Goal: Task Accomplishment & Management: Manage account settings

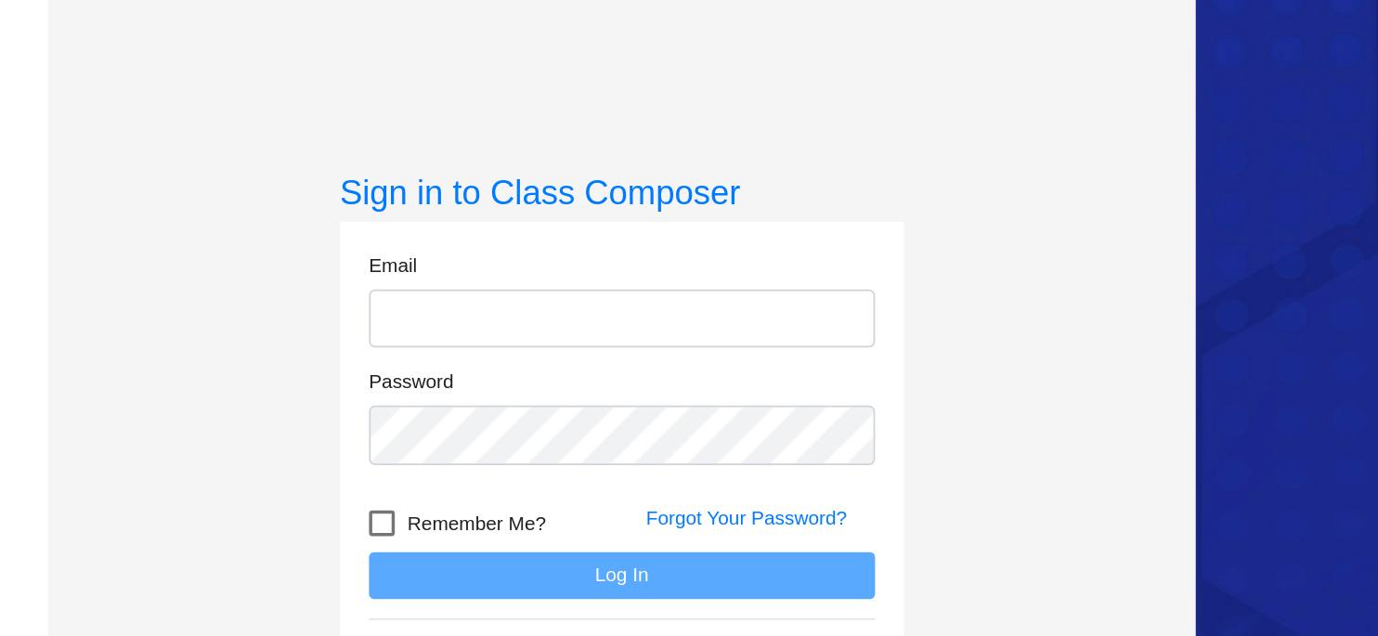
type input "[EMAIL_ADDRESS][DOMAIN_NAME]"
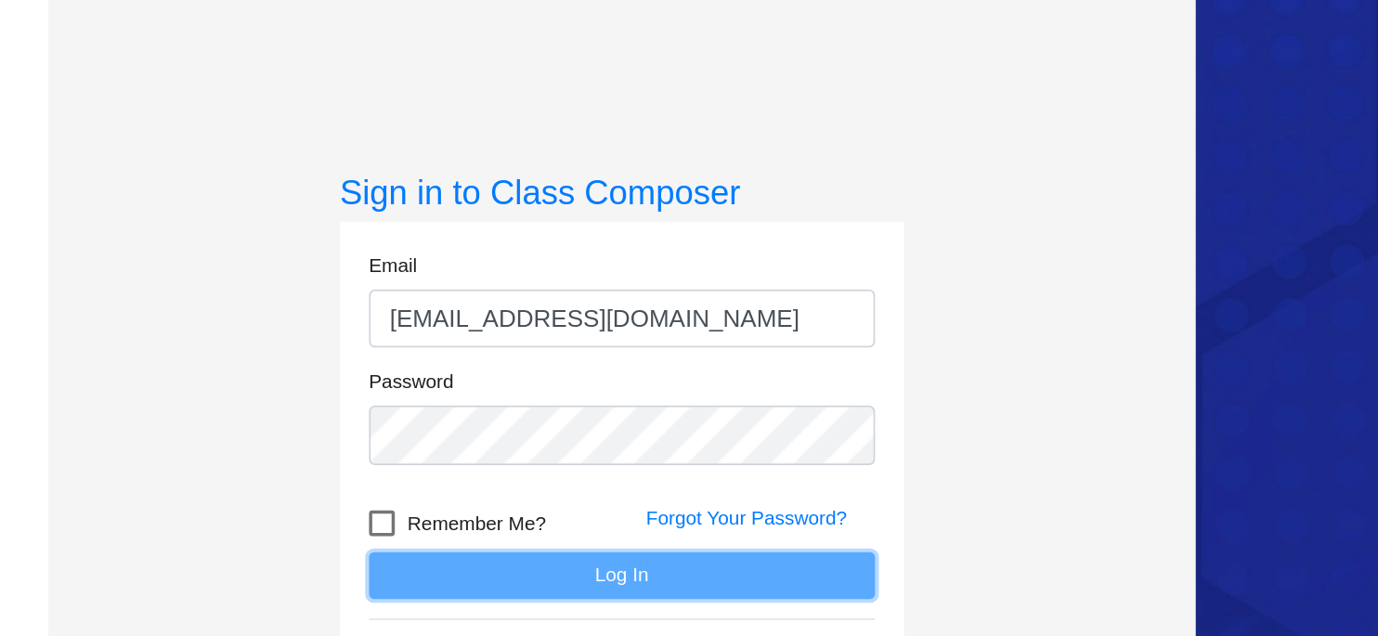
click at [335, 387] on button "Log In" at bounding box center [359, 393] width 292 height 27
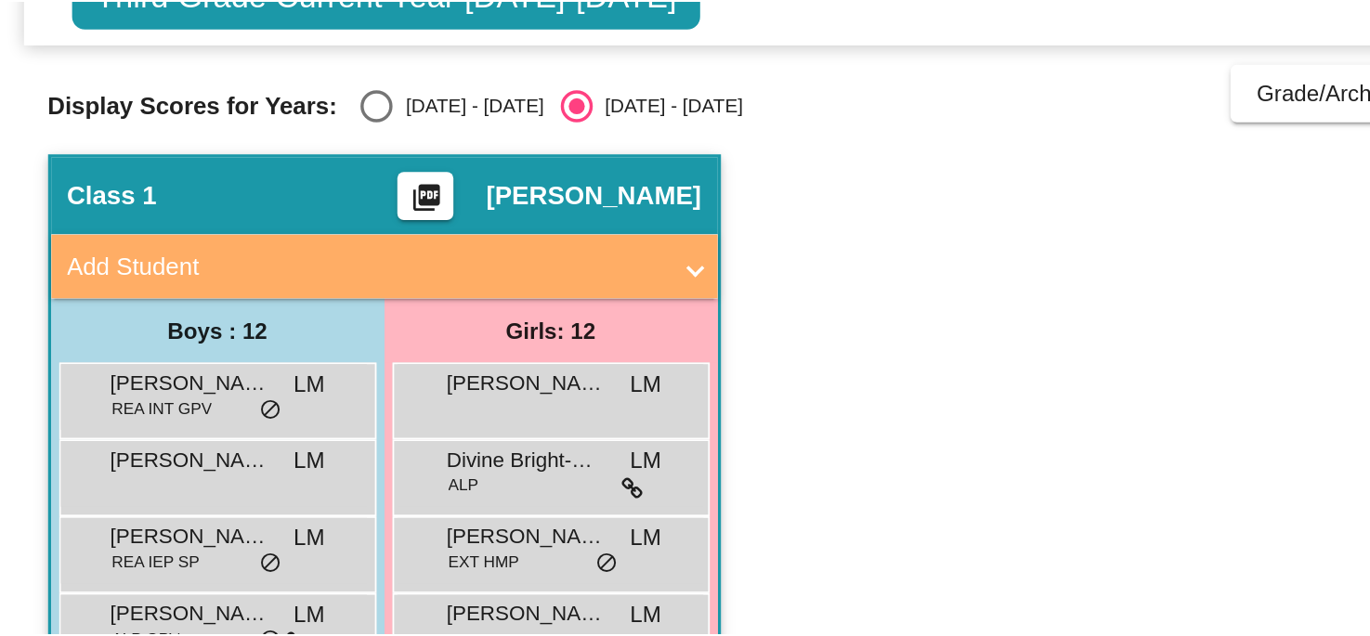
scroll to position [224, 0]
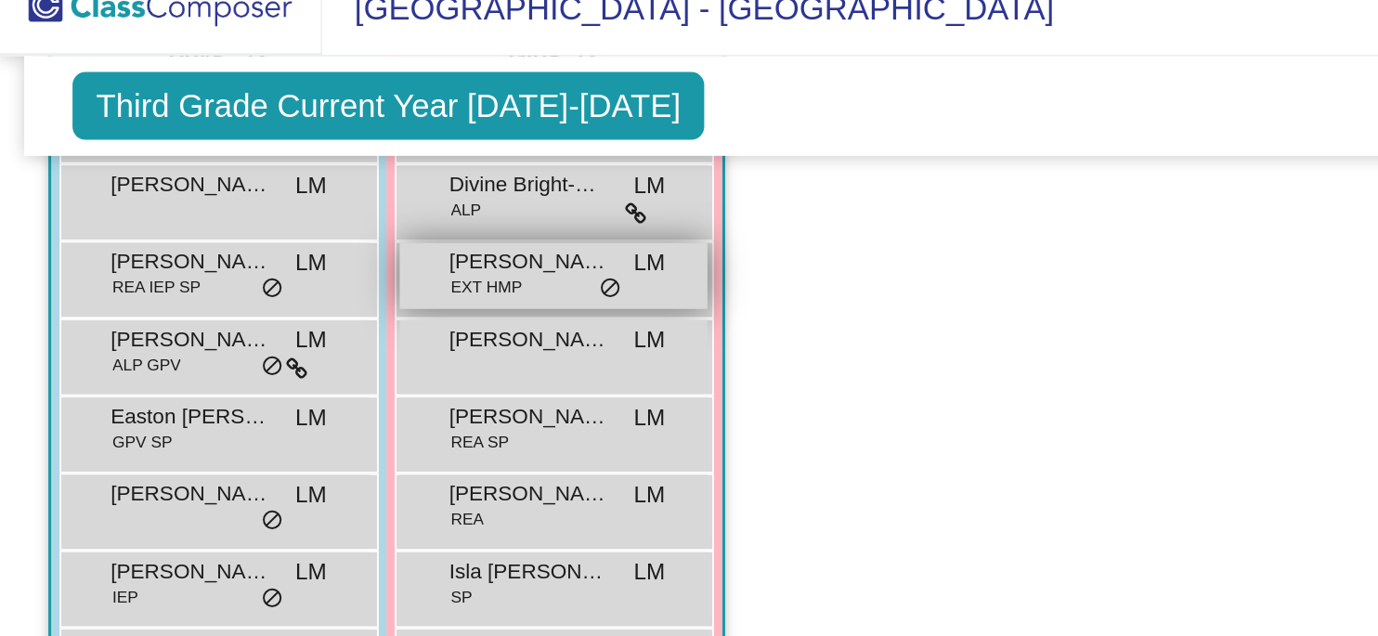
click at [349, 189] on span "do_not_disturb_alt" at bounding box center [352, 190] width 13 height 15
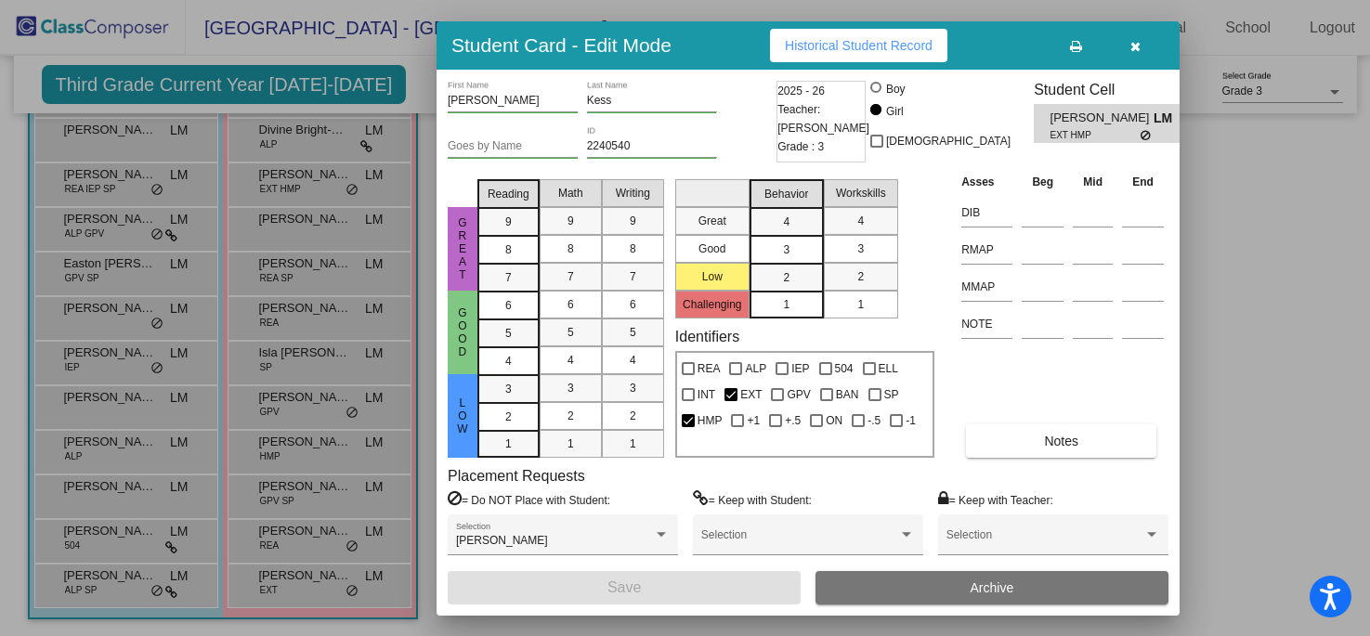
click at [1139, 50] on icon "button" at bounding box center [1135, 46] width 10 height 13
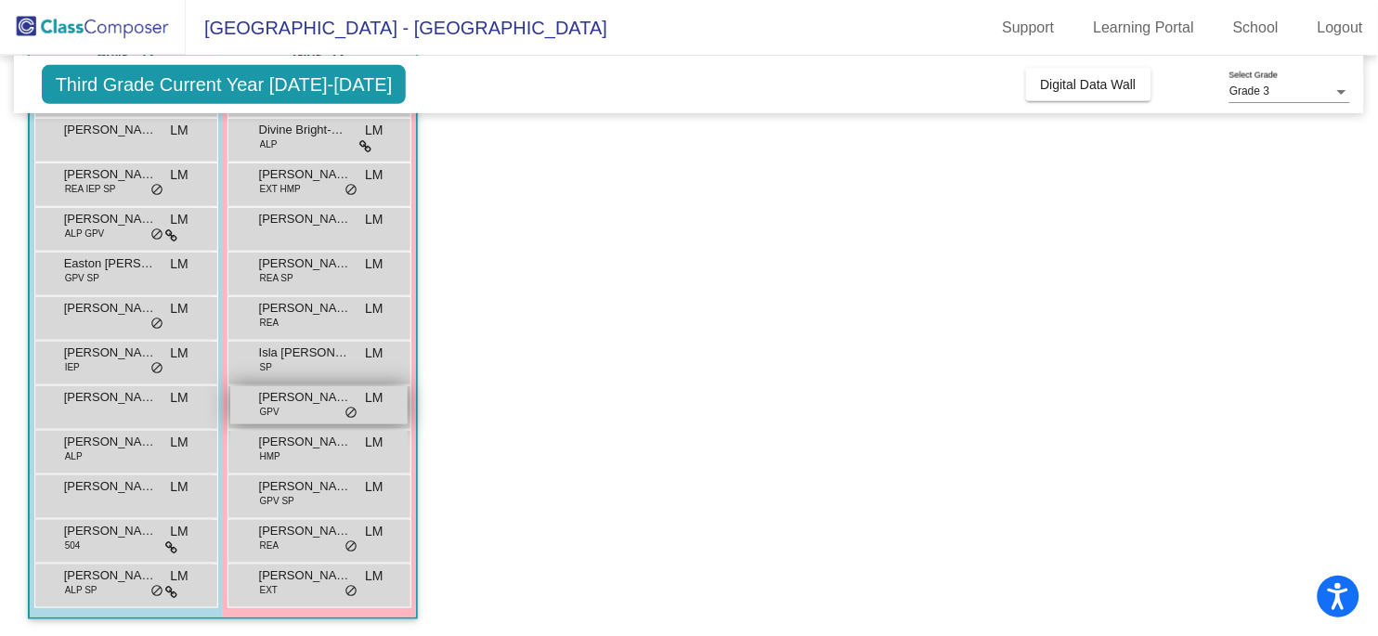
click at [359, 413] on div "[PERSON_NAME] GPV LM lock do_not_disturb_alt" at bounding box center [318, 405] width 177 height 38
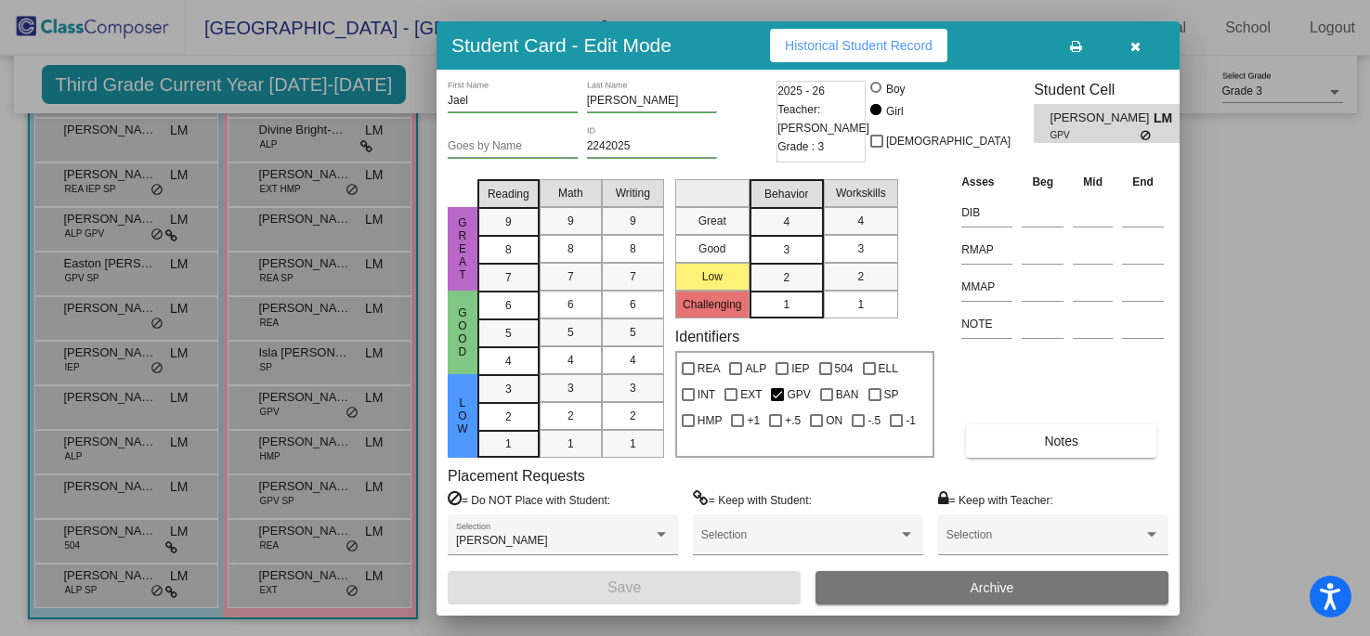
click at [1145, 54] on button "button" at bounding box center [1134, 45] width 59 height 33
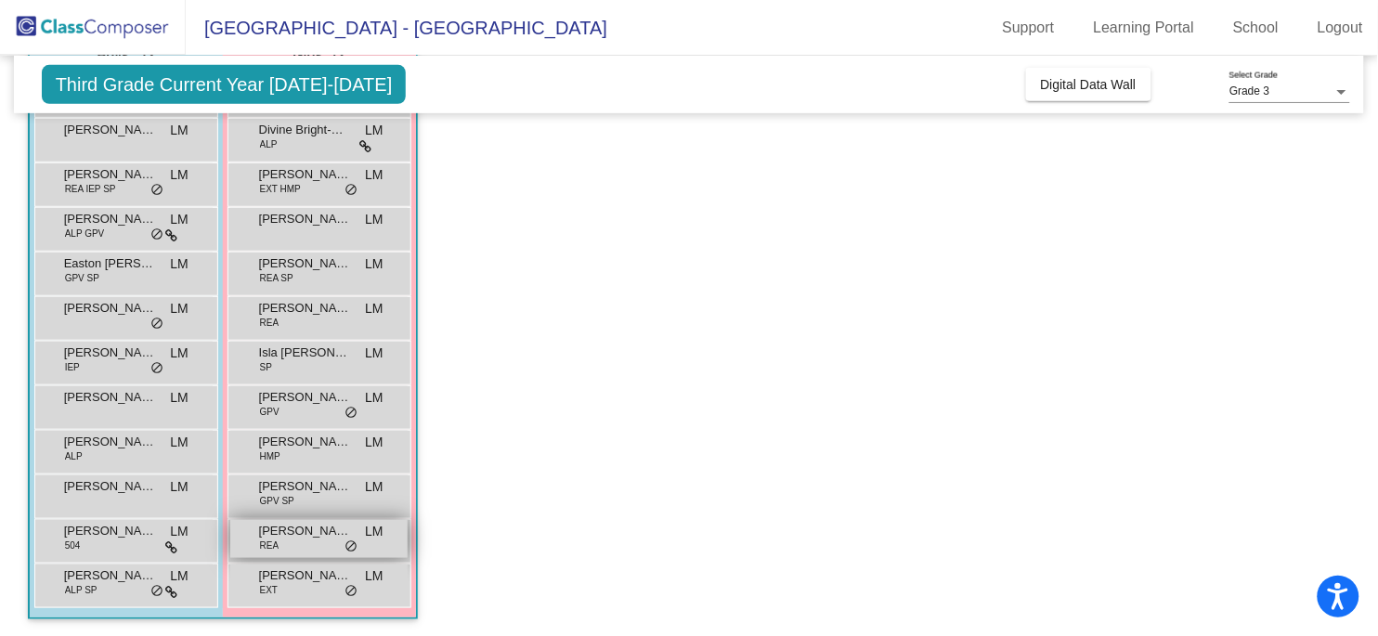
click at [358, 550] on div "[PERSON_NAME] [PERSON_NAME] lock do_not_disturb_alt" at bounding box center [318, 539] width 177 height 38
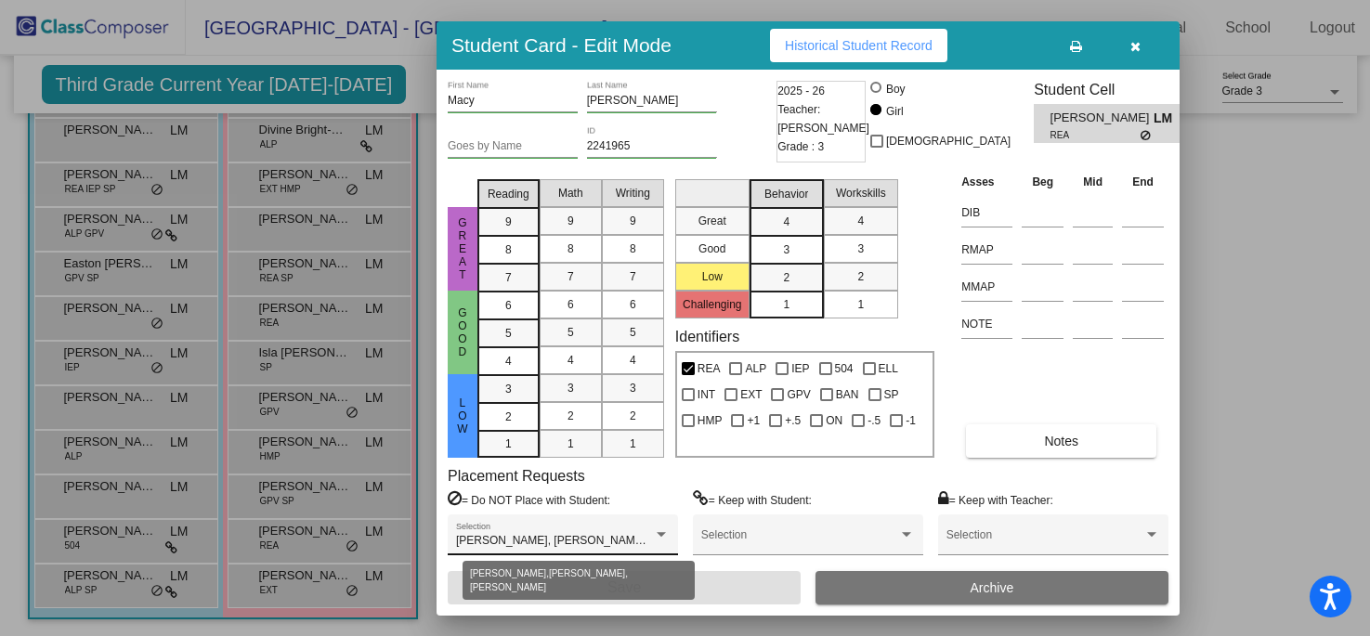
click at [659, 539] on div at bounding box center [661, 535] width 17 height 13
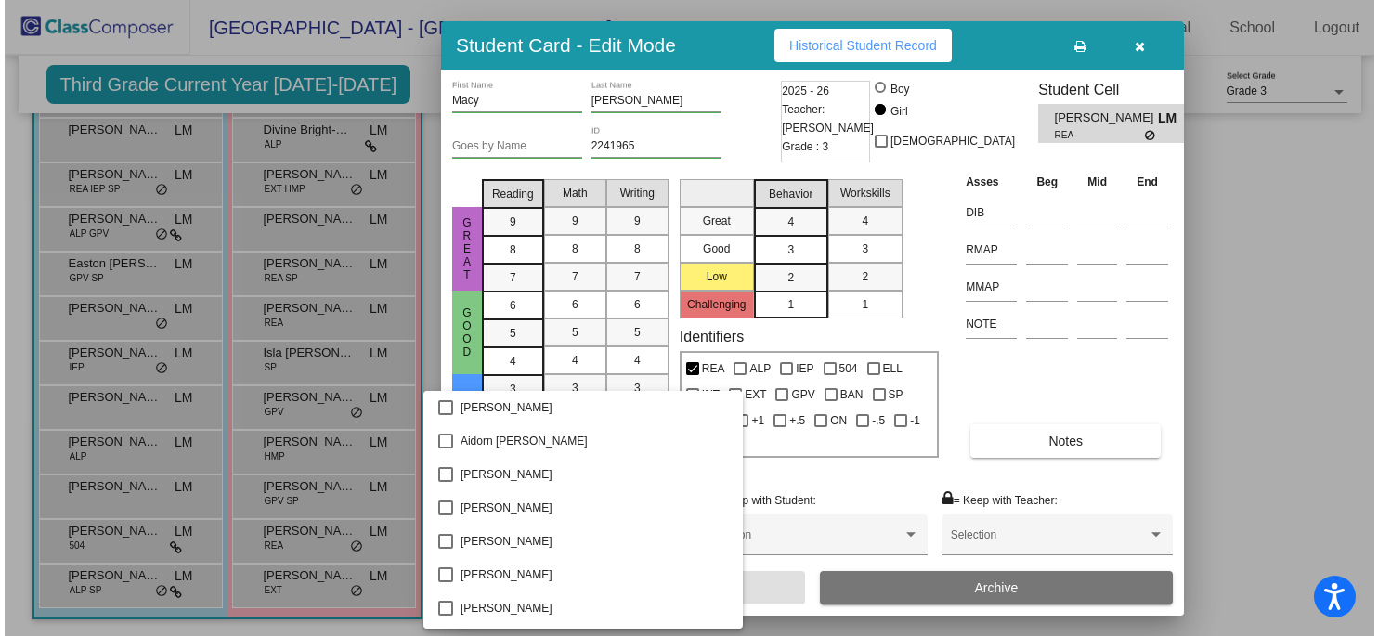
scroll to position [433, 0]
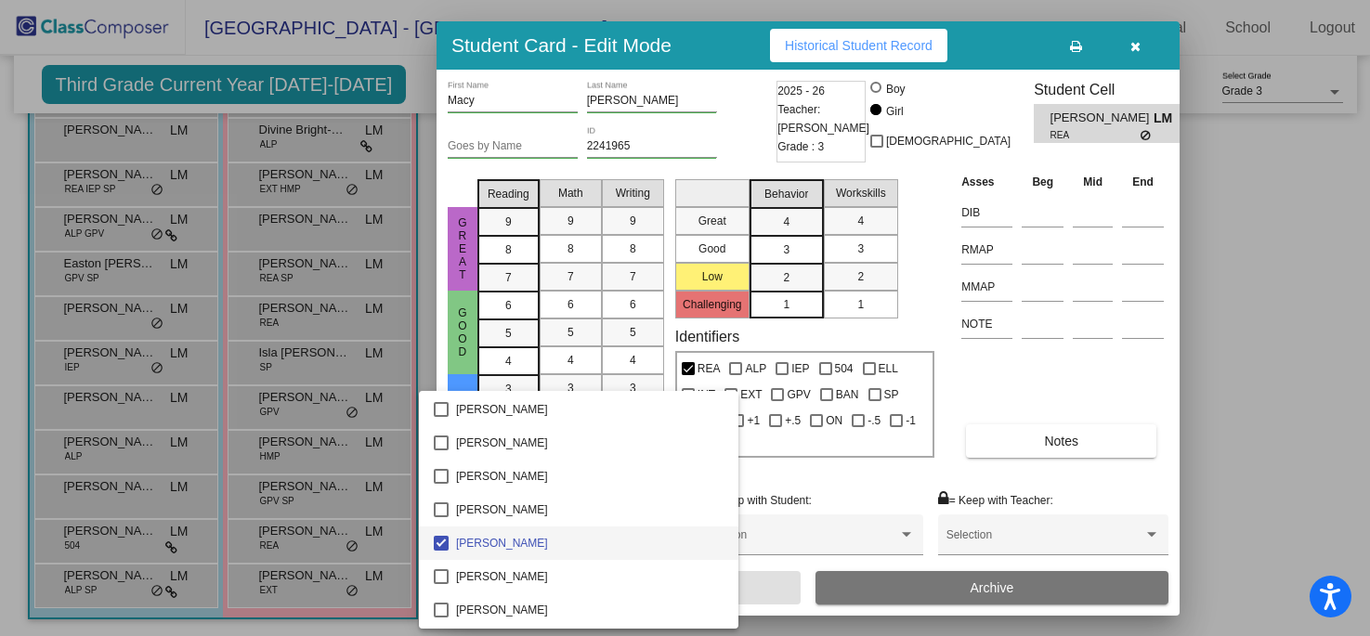
click at [786, 474] on div at bounding box center [685, 318] width 1370 height 636
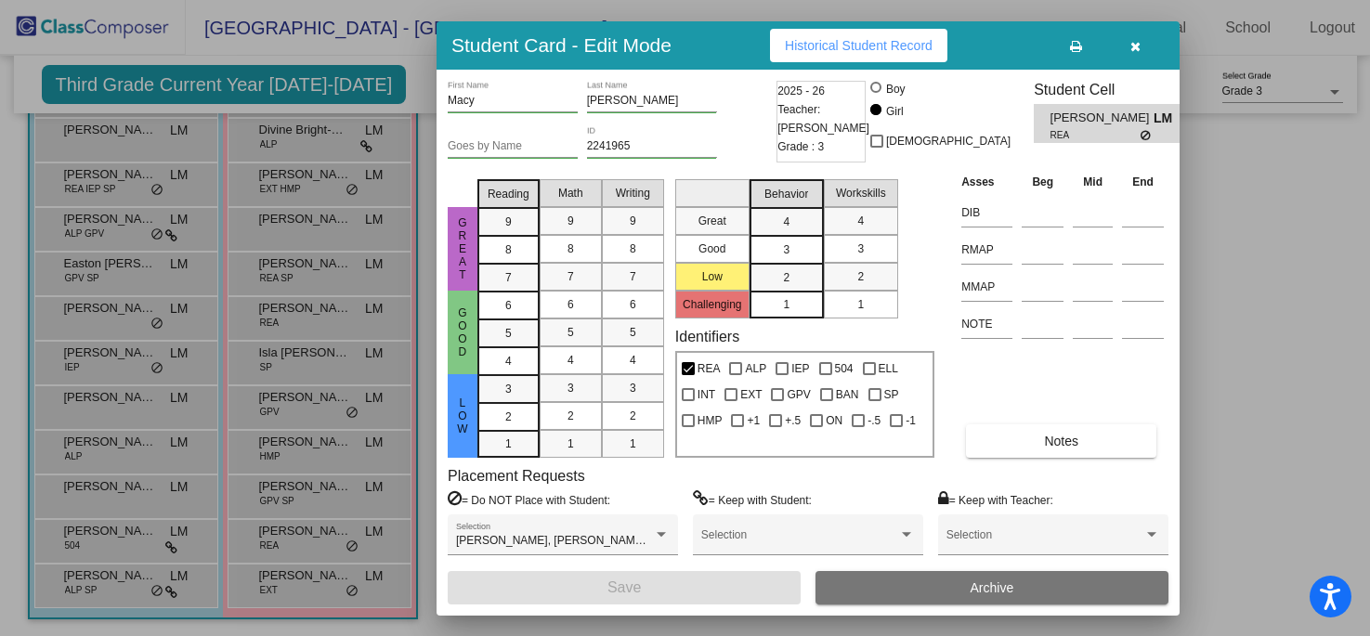
click at [372, 487] on div at bounding box center [685, 318] width 1370 height 636
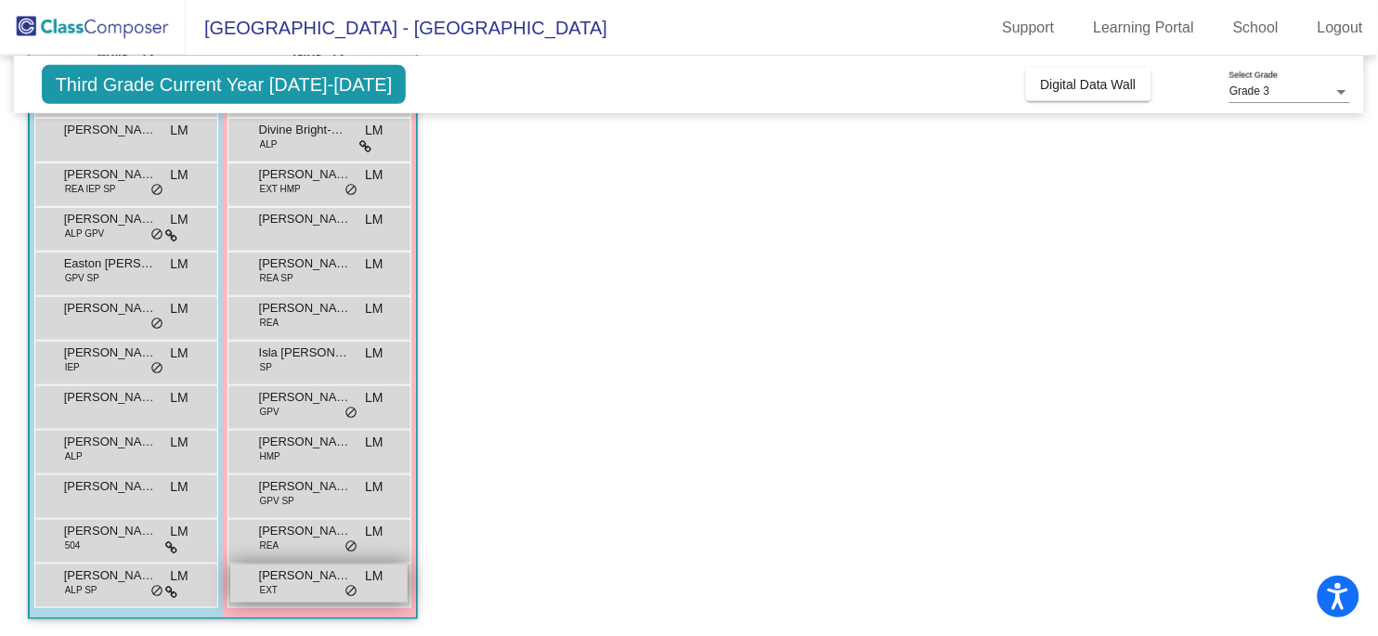
click at [353, 592] on span "do_not_disturb_alt" at bounding box center [352, 591] width 13 height 15
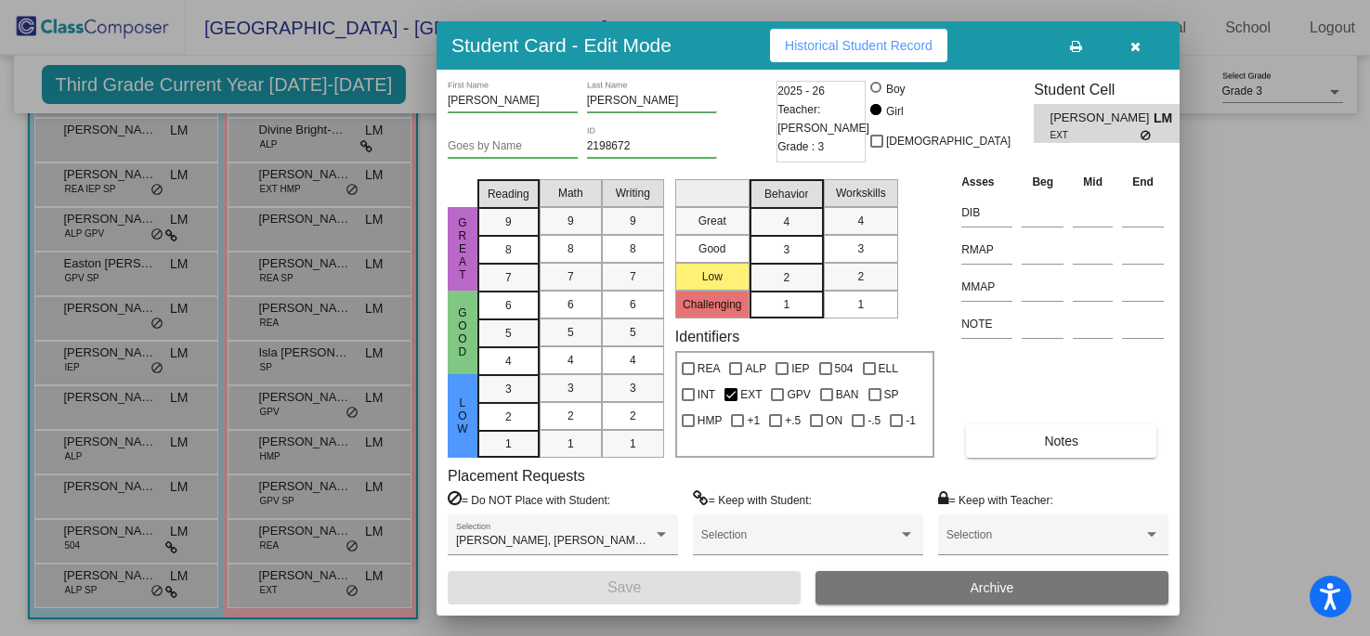
click at [163, 594] on div at bounding box center [685, 318] width 1370 height 636
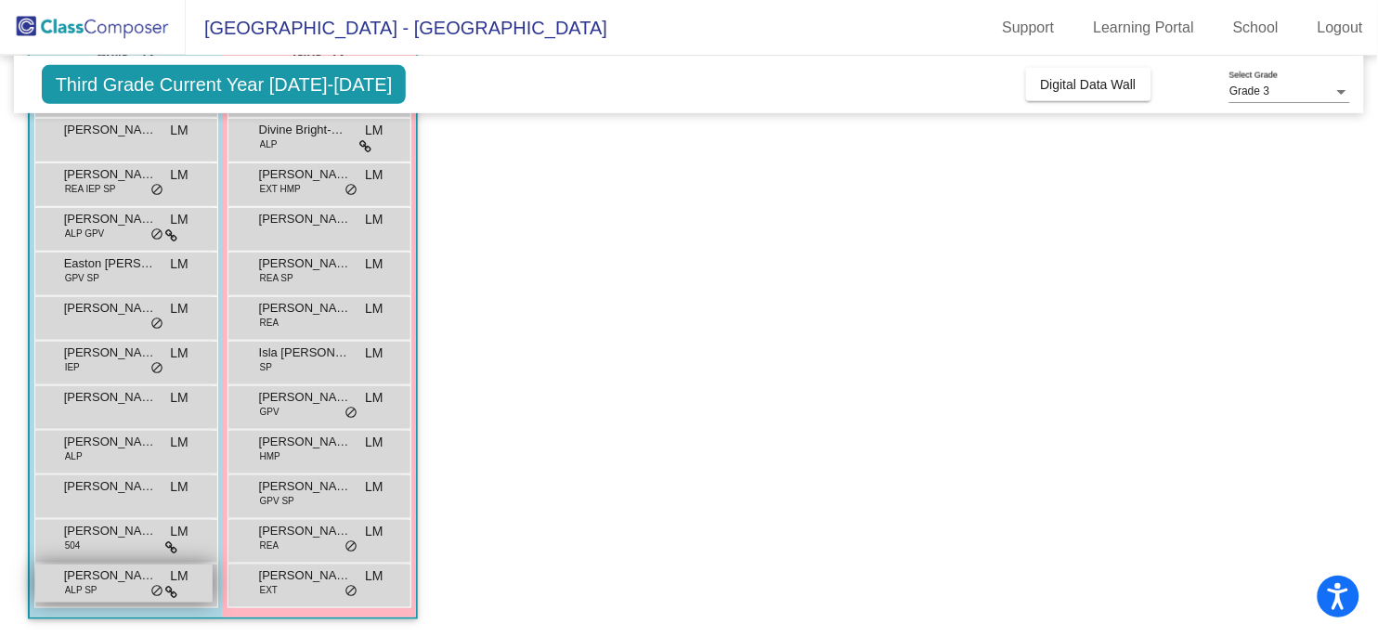
click at [157, 593] on span "do_not_disturb_alt" at bounding box center [156, 591] width 13 height 15
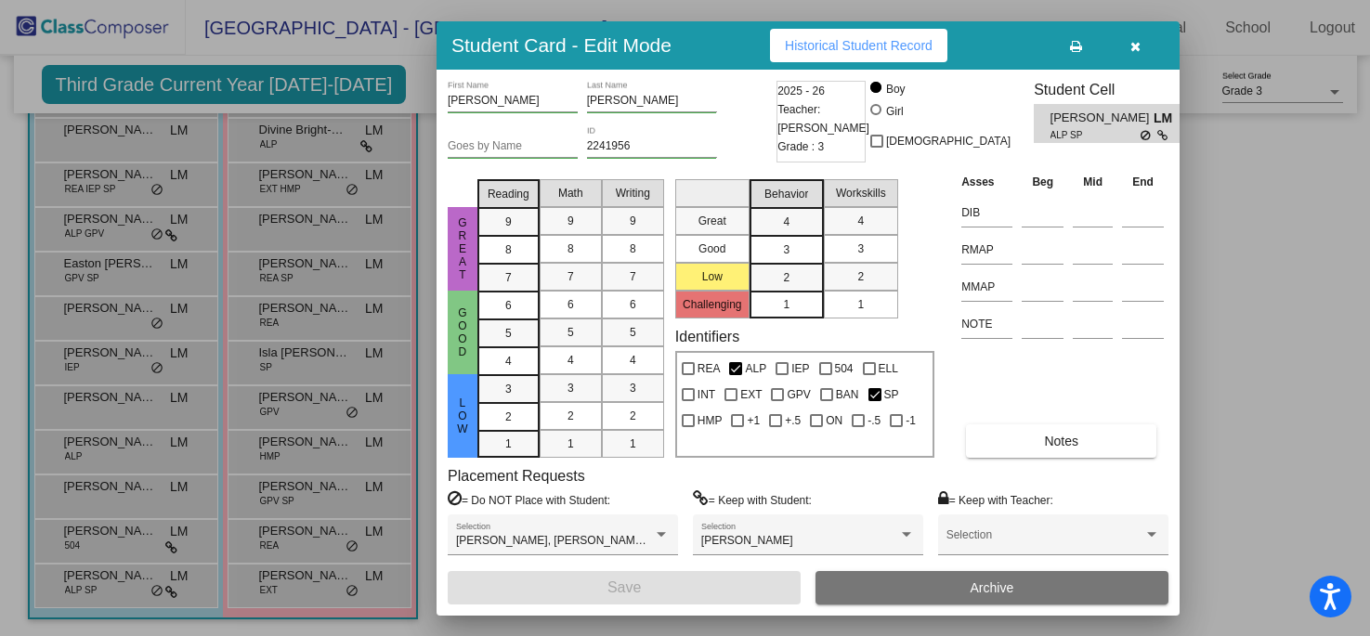
click at [158, 372] on div at bounding box center [685, 318] width 1370 height 636
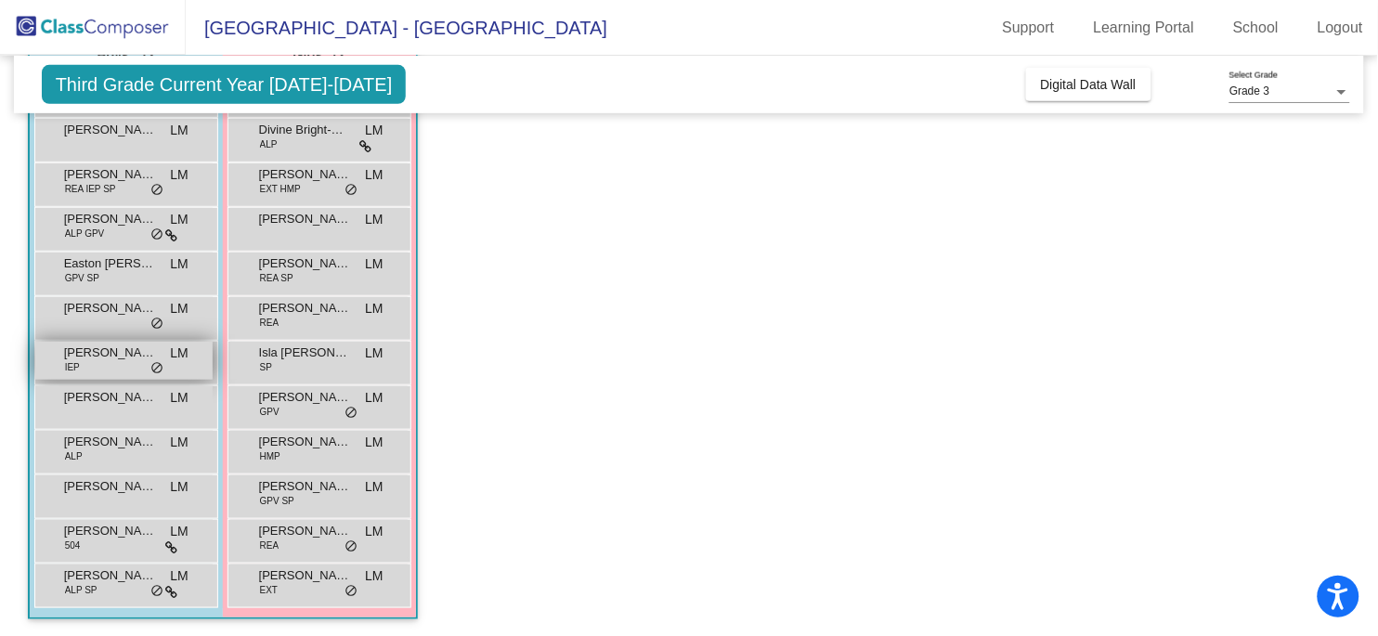
click at [155, 370] on span "do_not_disturb_alt" at bounding box center [156, 368] width 13 height 15
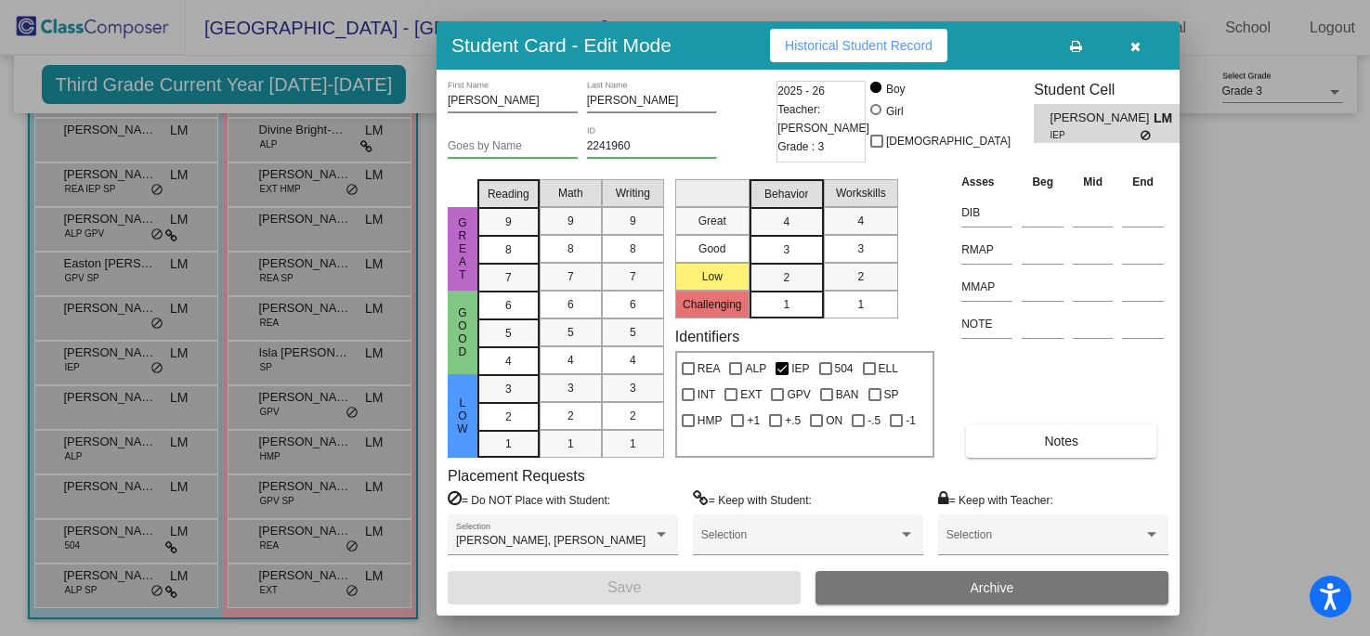
click at [159, 324] on div at bounding box center [685, 318] width 1370 height 636
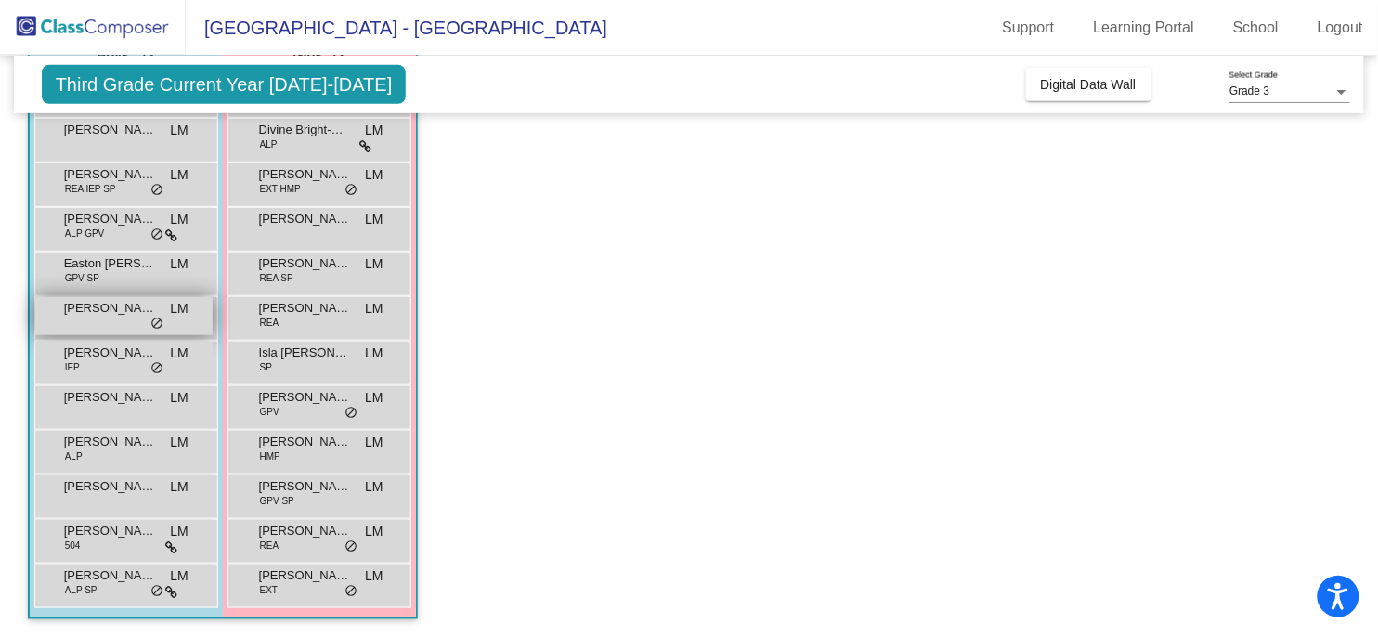
click at [157, 320] on span "do_not_disturb_alt" at bounding box center [156, 324] width 13 height 15
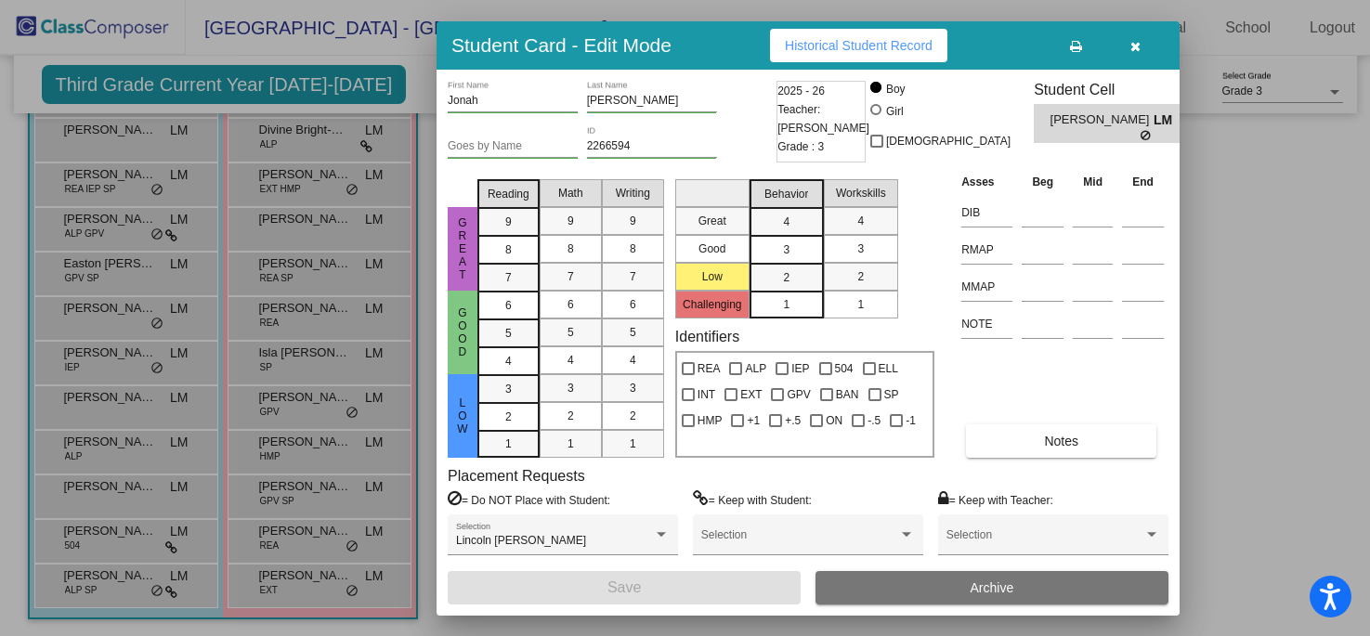
click at [220, 346] on div at bounding box center [685, 318] width 1370 height 636
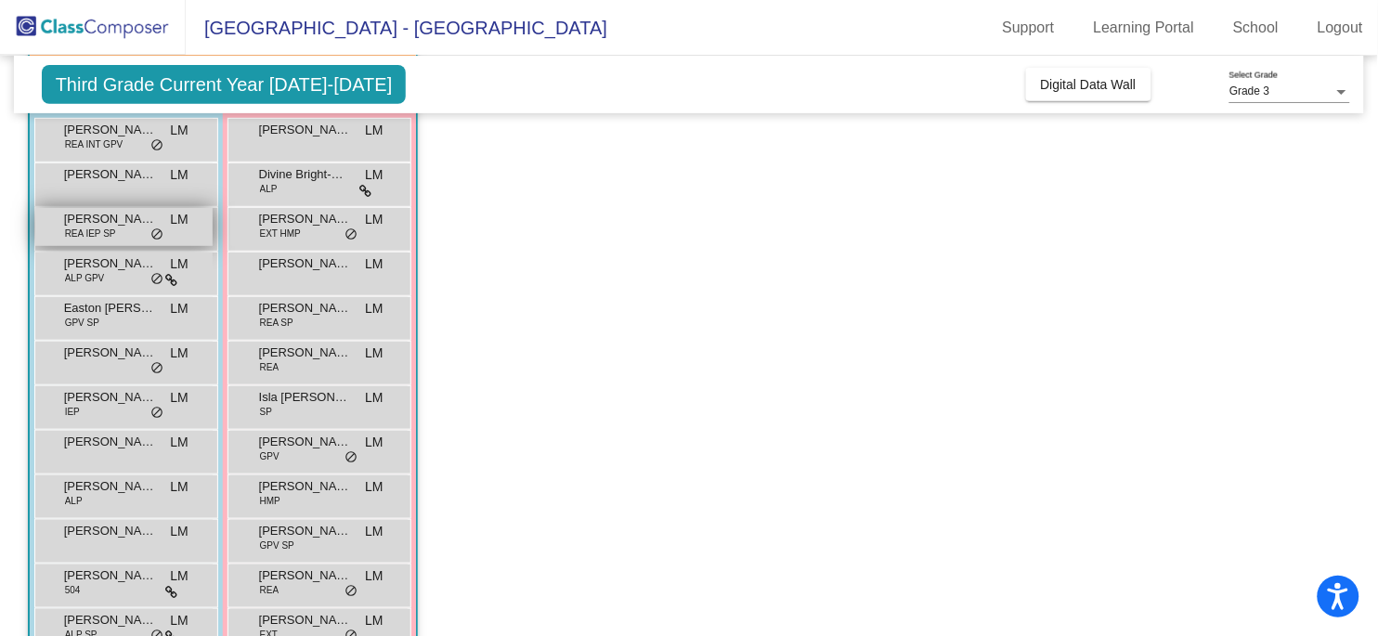
scroll to position [181, 0]
click at [158, 281] on span "do_not_disturb_alt" at bounding box center [156, 277] width 13 height 15
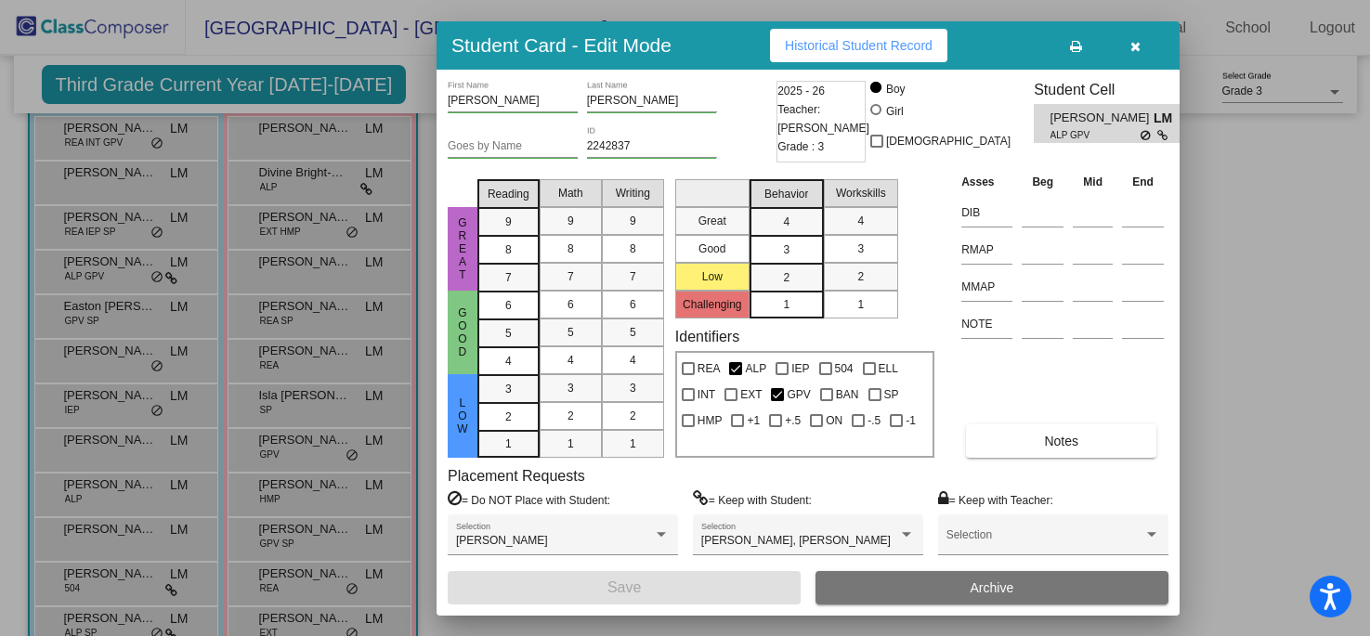
click at [373, 80] on div at bounding box center [685, 318] width 1370 height 636
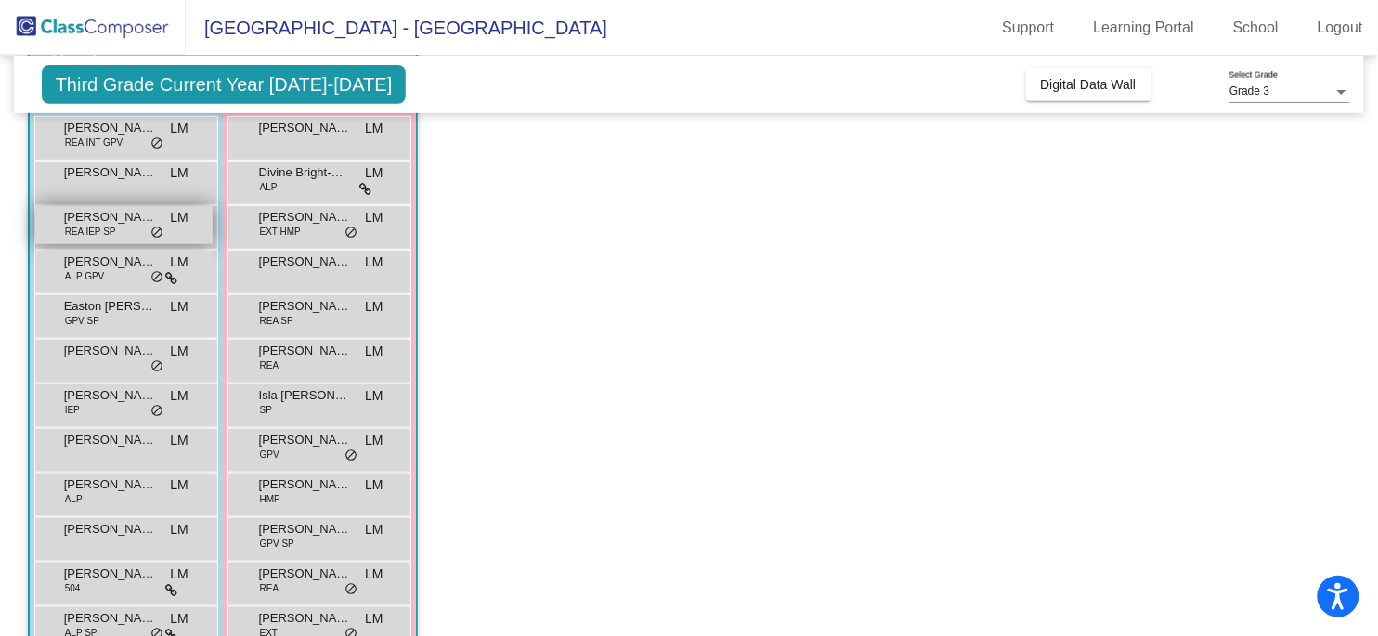
click at [154, 235] on span "do_not_disturb_alt" at bounding box center [156, 233] width 13 height 15
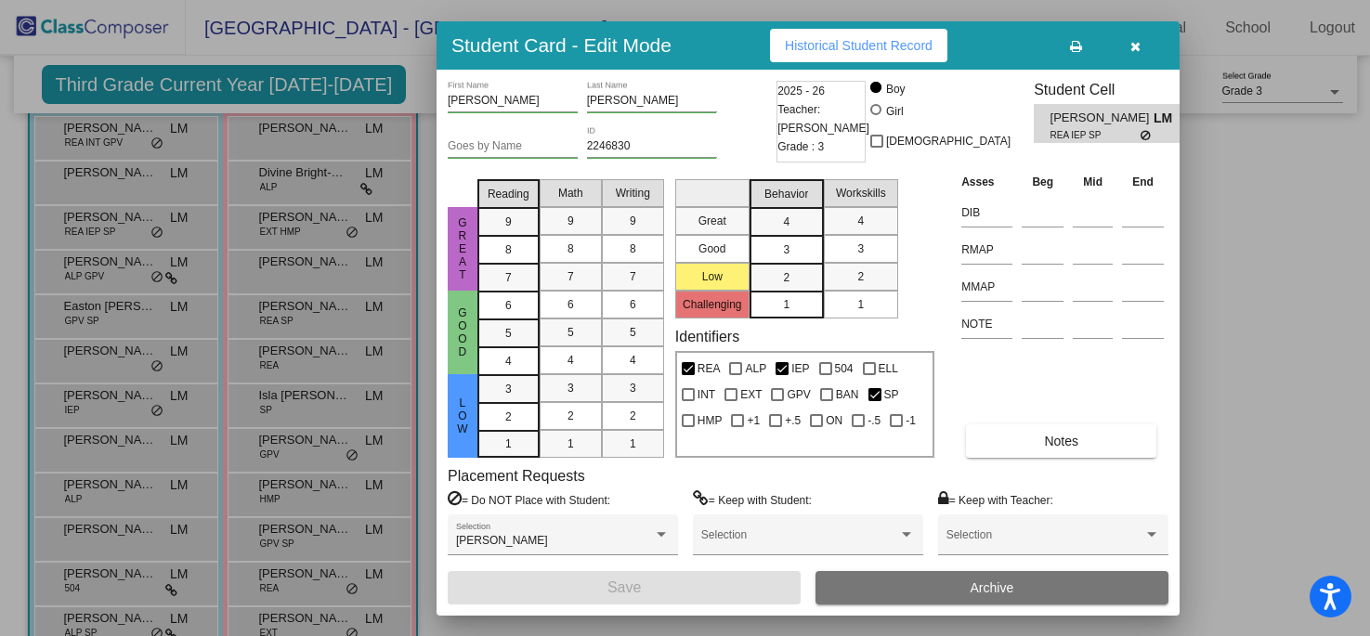
click at [280, 202] on div at bounding box center [685, 318] width 1370 height 636
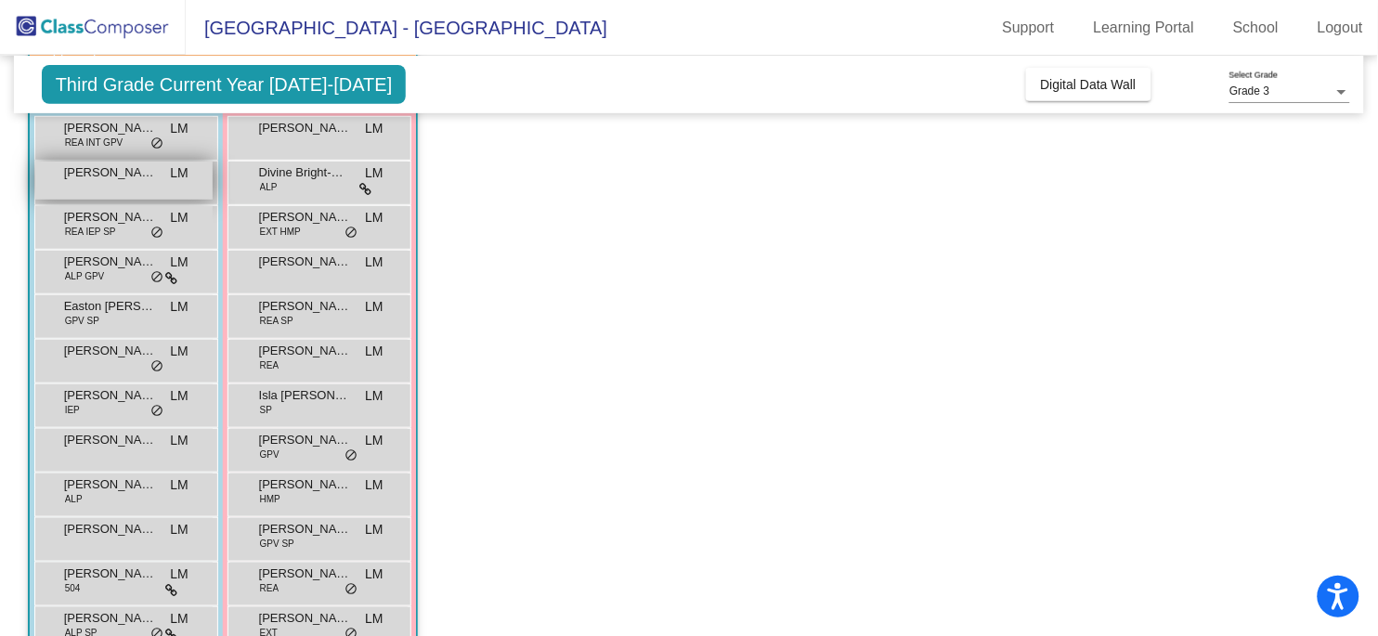
scroll to position [0, 0]
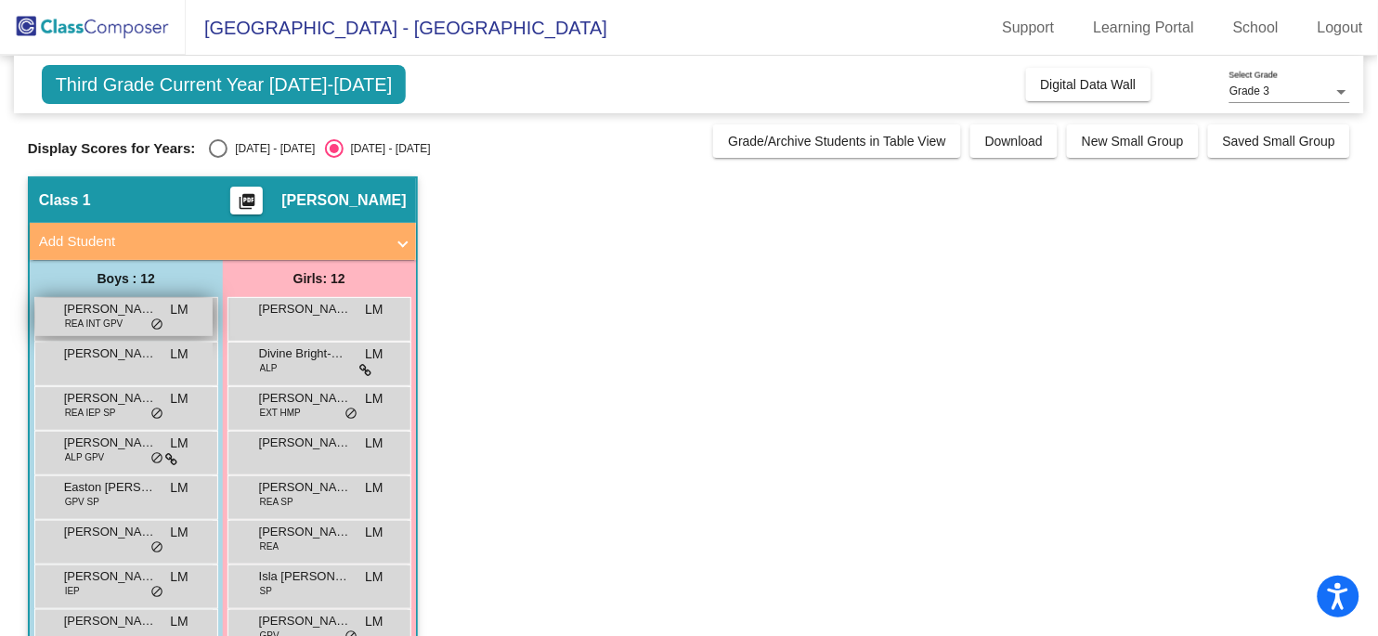
click at [158, 327] on span "do_not_disturb_alt" at bounding box center [156, 325] width 13 height 15
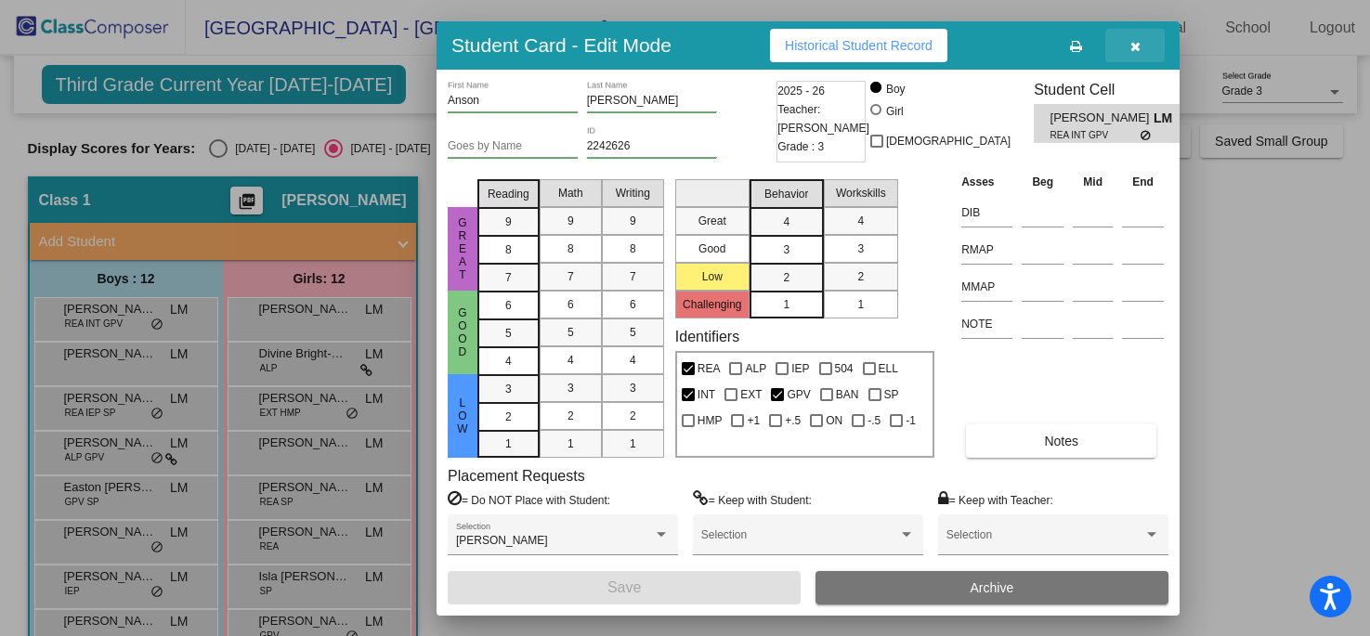
click at [1132, 44] on icon "button" at bounding box center [1135, 46] width 10 height 13
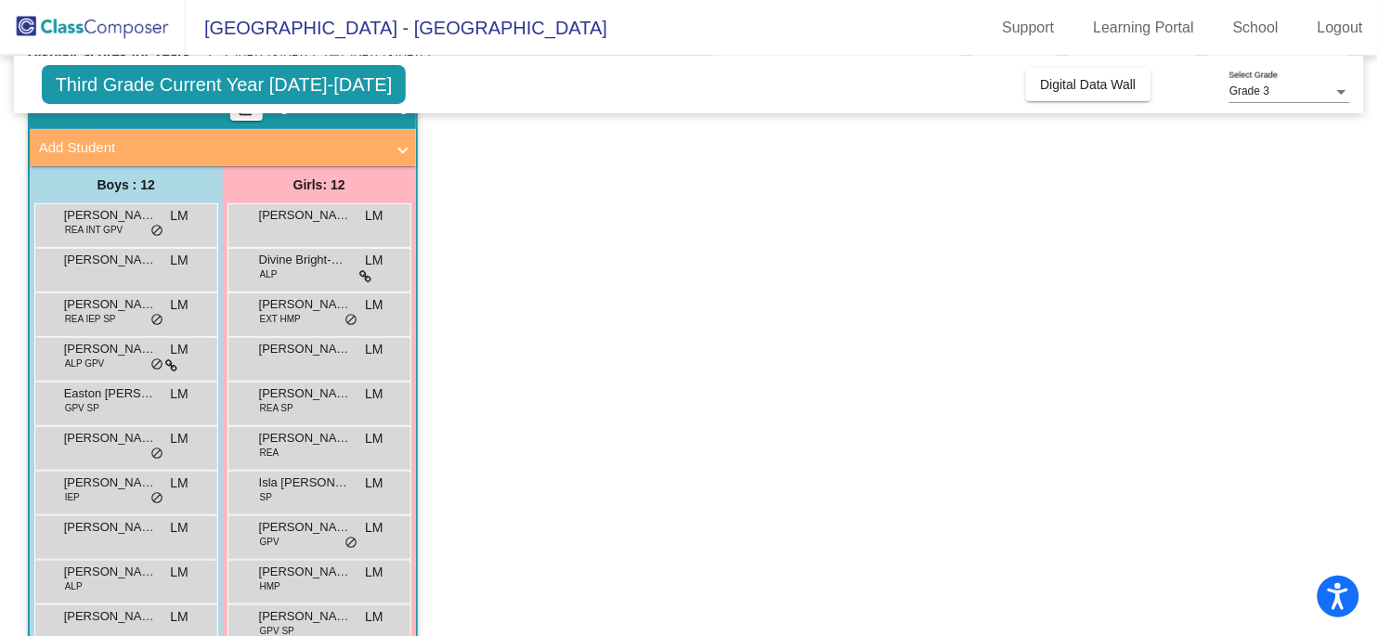
scroll to position [95, 0]
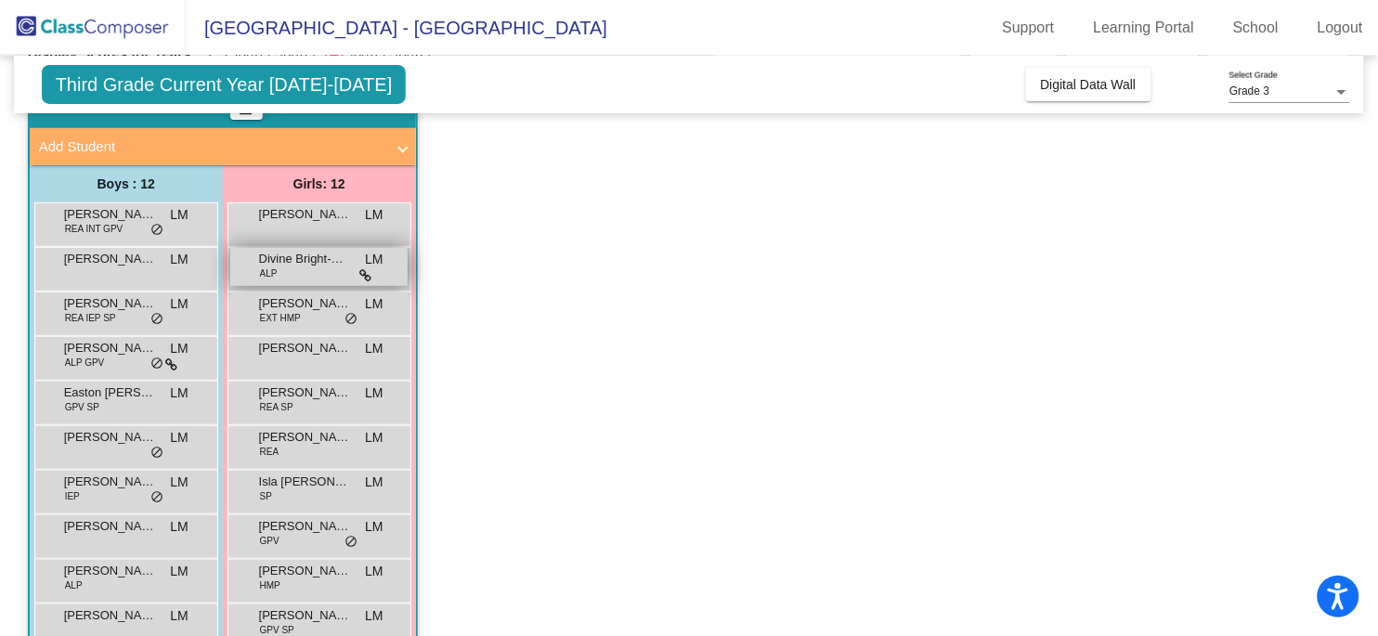
click at [372, 271] on div "Divine Bright-Wokem ALP LM lock do_not_disturb_alt" at bounding box center [318, 267] width 177 height 38
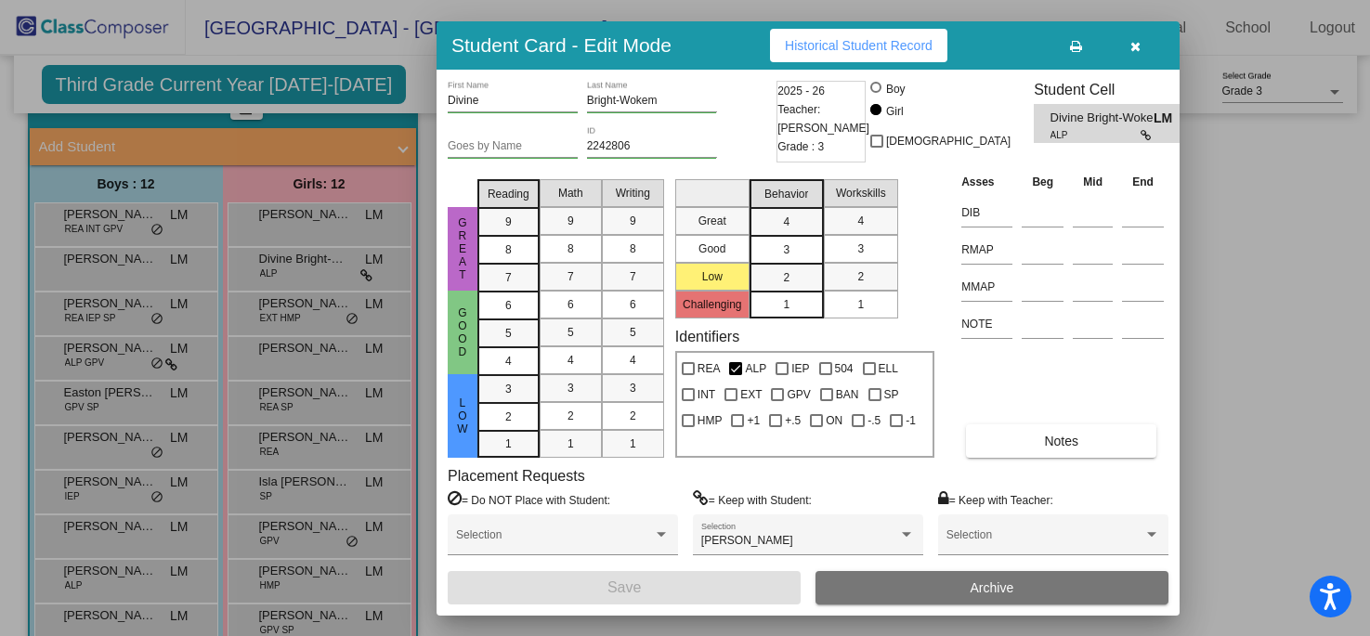
click at [270, 325] on div at bounding box center [685, 318] width 1370 height 636
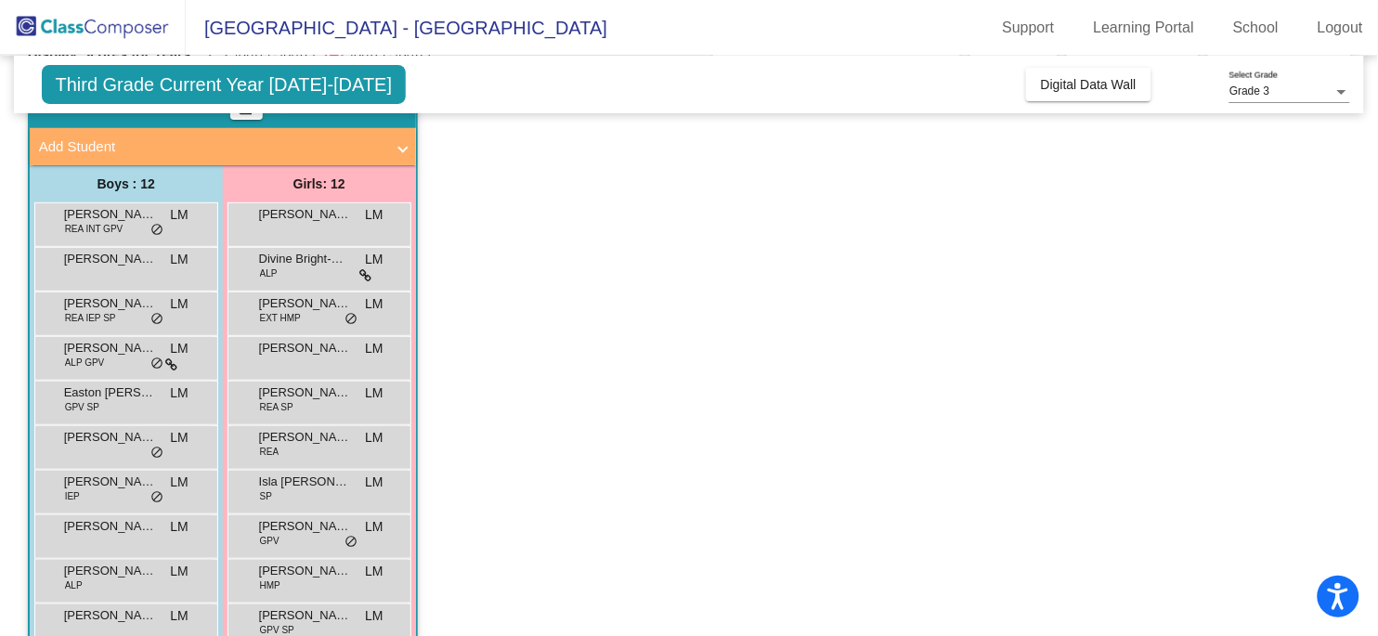
scroll to position [224, 0]
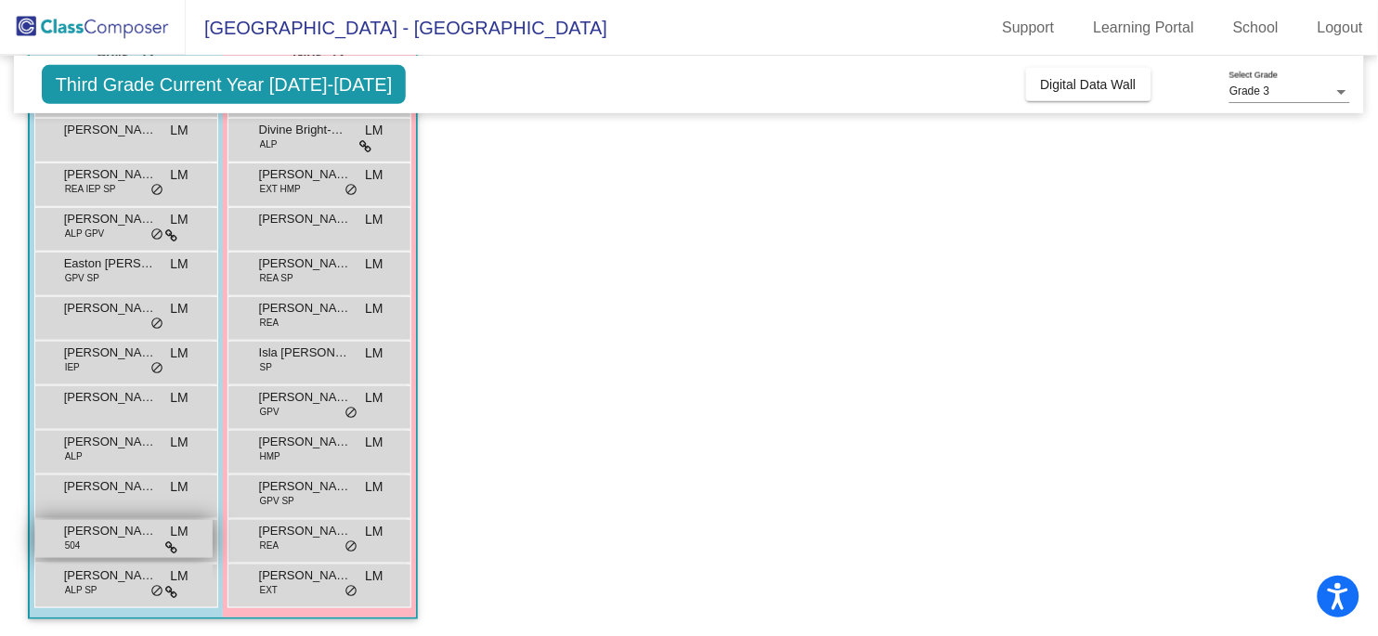
click at [170, 548] on icon at bounding box center [171, 548] width 12 height 13
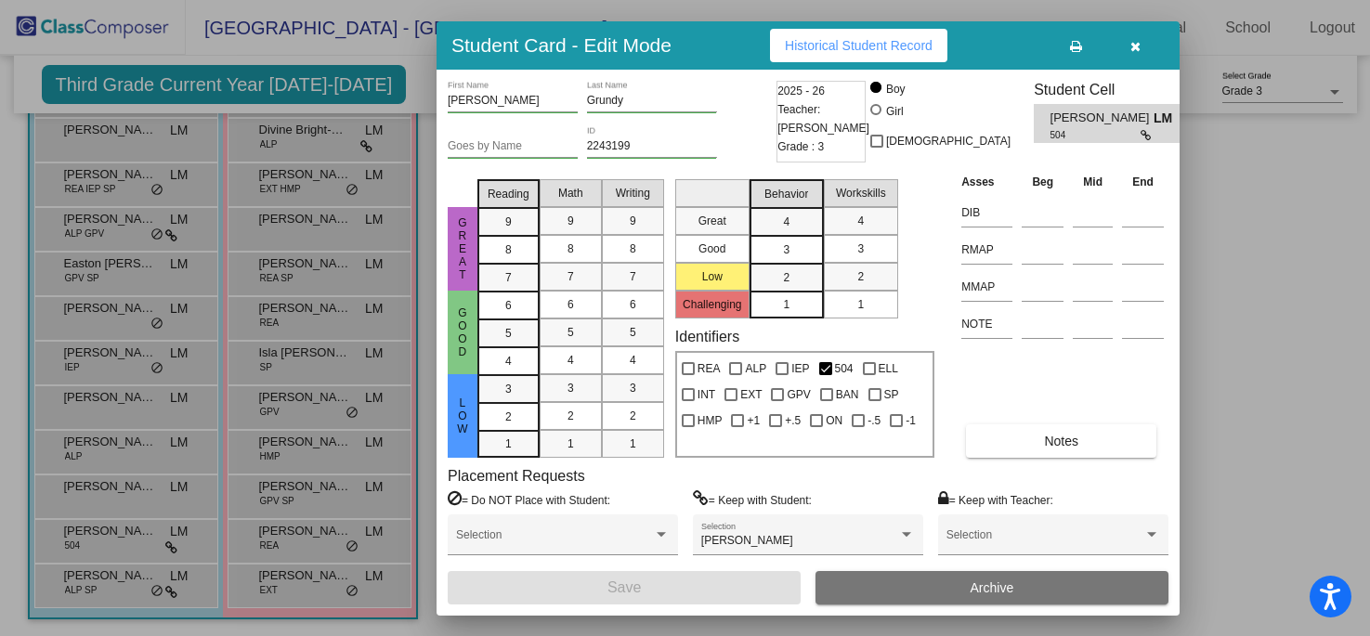
click at [173, 595] on div at bounding box center [685, 318] width 1370 height 636
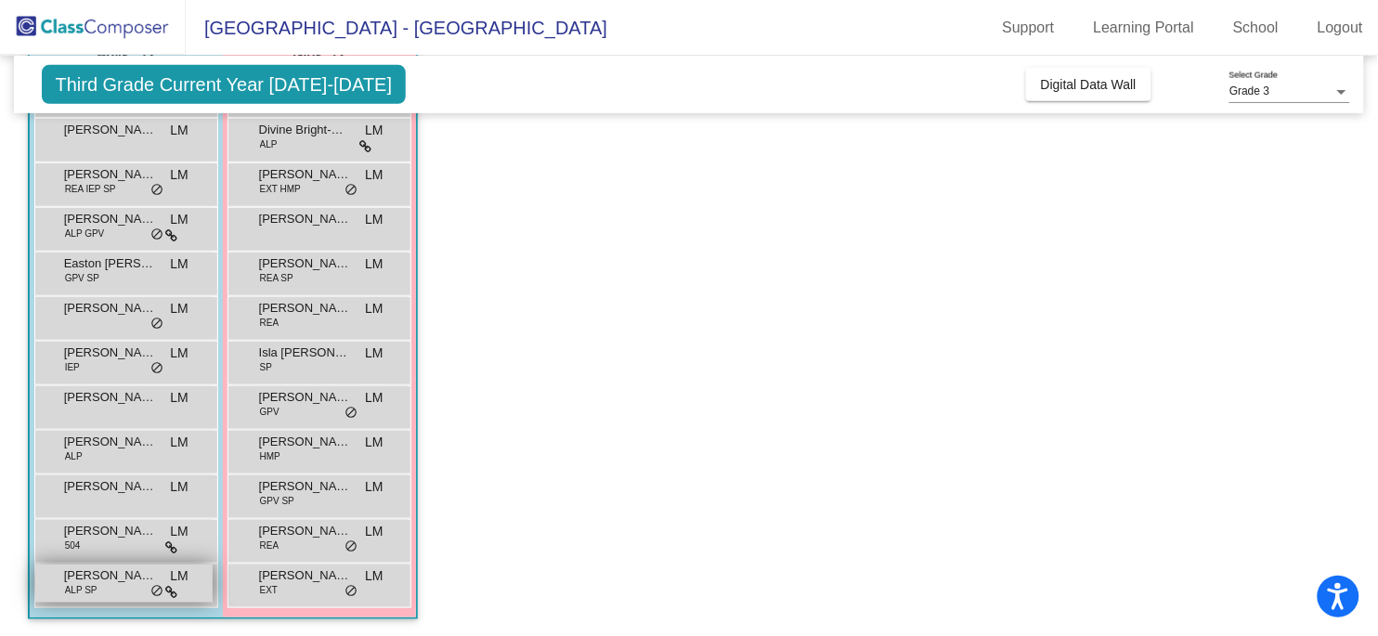
click at [171, 595] on icon at bounding box center [171, 592] width 12 height 13
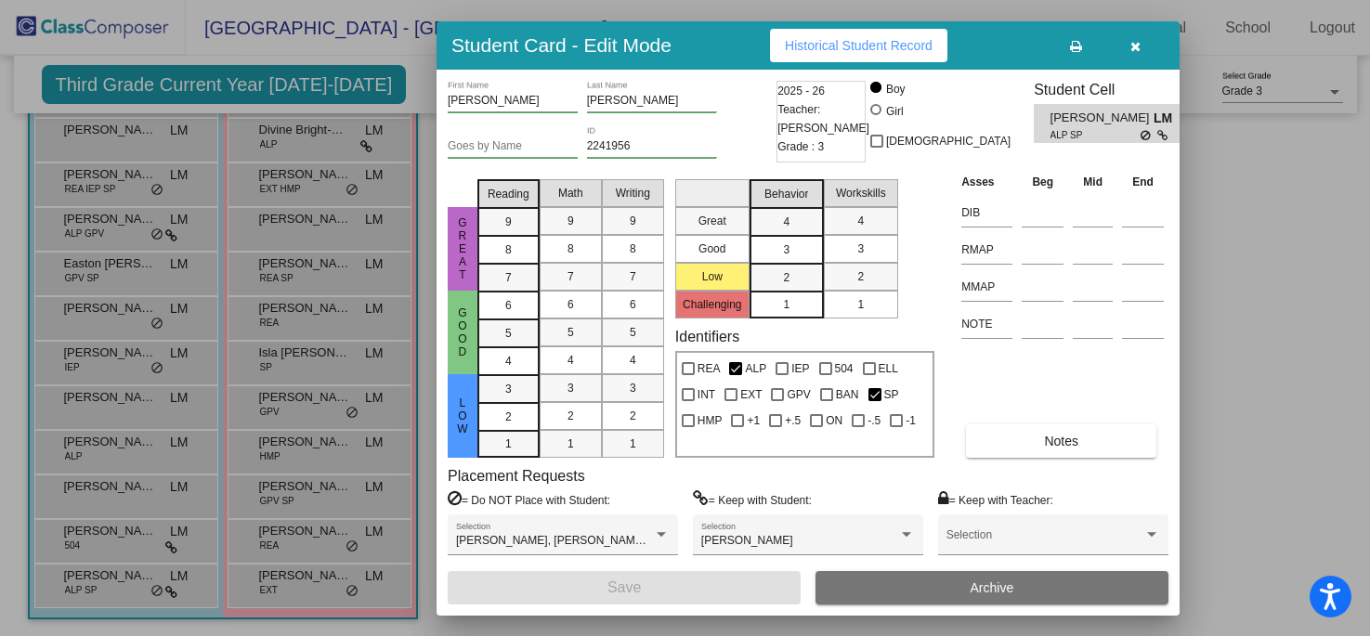
click at [1134, 53] on button "button" at bounding box center [1134, 45] width 59 height 33
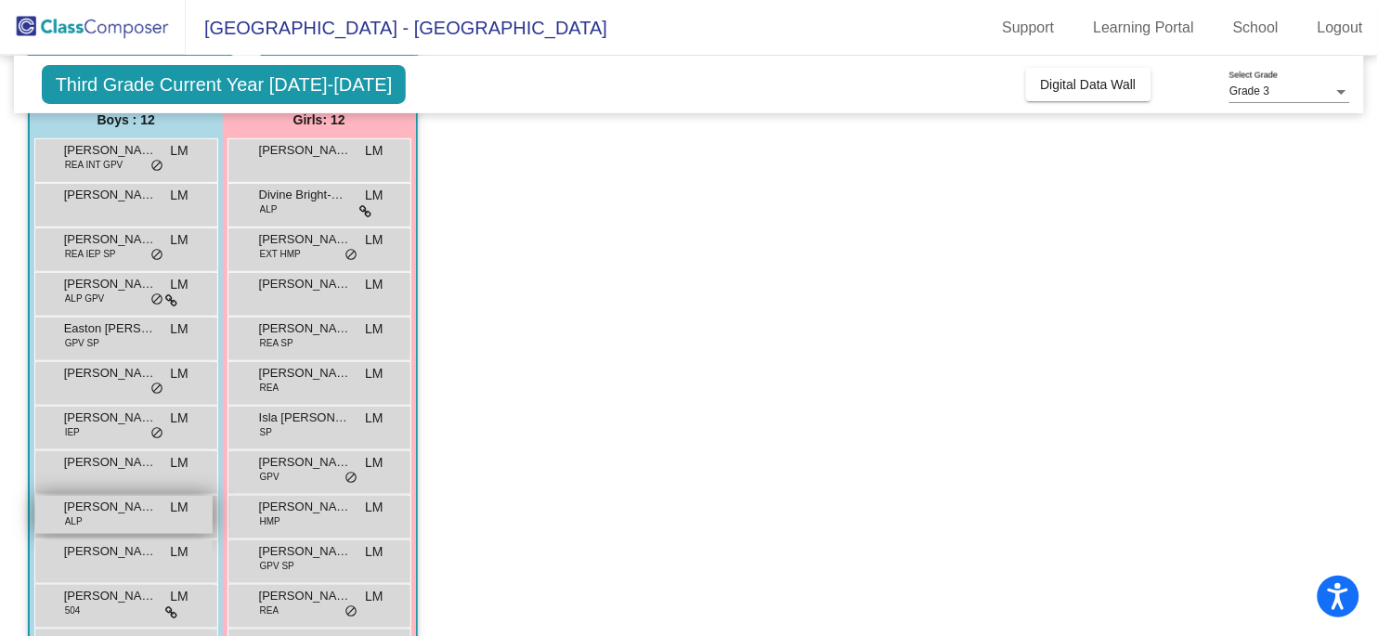
scroll to position [157, 0]
